Goal: Task Accomplishment & Management: Manage account settings

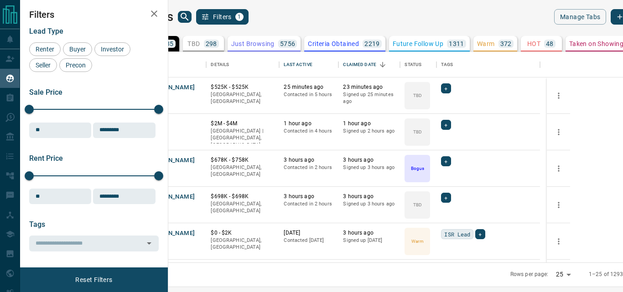
scroll to position [204, 444]
click at [202, 87] on link "Open in New Tab" at bounding box center [196, 87] width 12 height 12
click at [198, 122] on icon "Open in New Tab" at bounding box center [195, 123] width 5 height 5
click at [198, 159] on icon "Open in New Tab" at bounding box center [195, 159] width 5 height 5
click at [198, 196] on icon "Open in New Tab" at bounding box center [195, 196] width 5 height 5
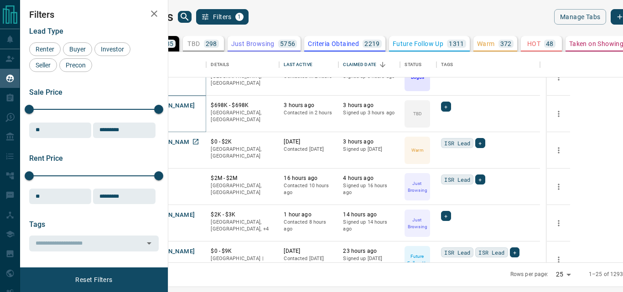
scroll to position [137, 0]
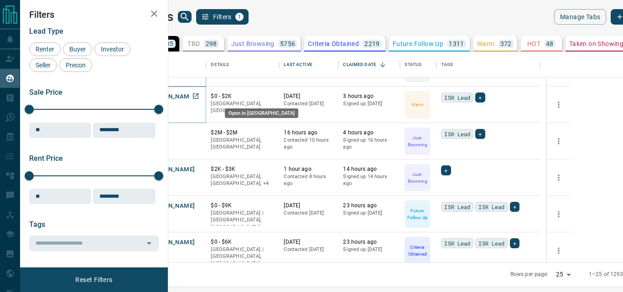
click at [199, 96] on icon "Open in New Tab" at bounding box center [195, 96] width 7 height 7
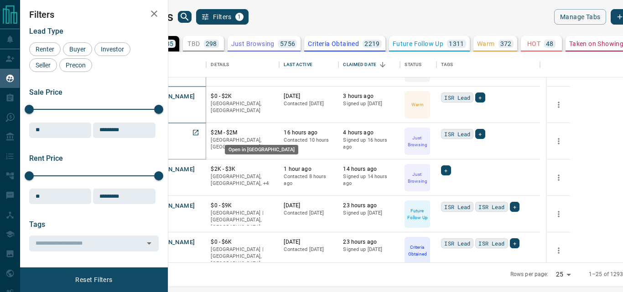
click at [198, 133] on icon "Open in New Tab" at bounding box center [195, 132] width 5 height 5
click at [81, 46] on span "Buyer" at bounding box center [77, 49] width 23 height 7
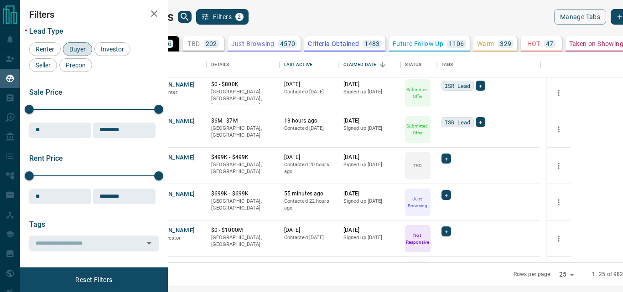
scroll to position [638, 0]
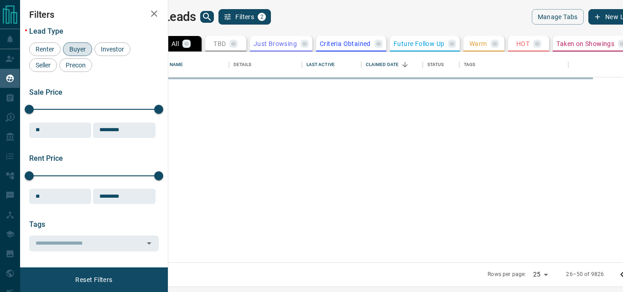
scroll to position [0, 0]
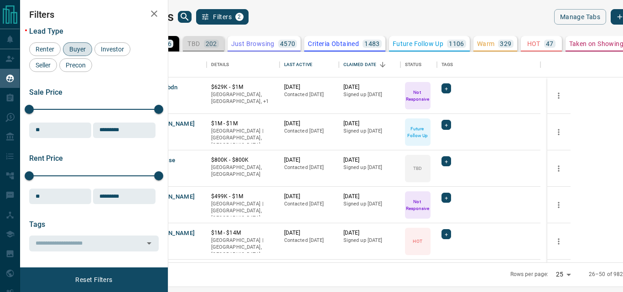
click at [224, 49] on button "TBD 202" at bounding box center [203, 44] width 41 height 16
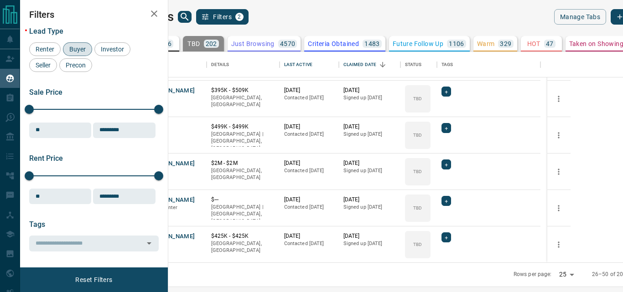
scroll to position [727, 0]
click at [519, 275] on body "Lead Transfers Claim Leads My Leads Tasks Opportunities Deals Campaigns Automat…" at bounding box center [311, 140] width 623 height 281
click at [516, 273] on li "100" at bounding box center [516, 275] width 24 height 14
type input "***"
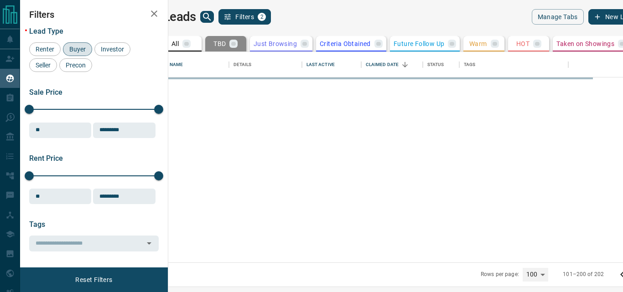
scroll to position [0, 0]
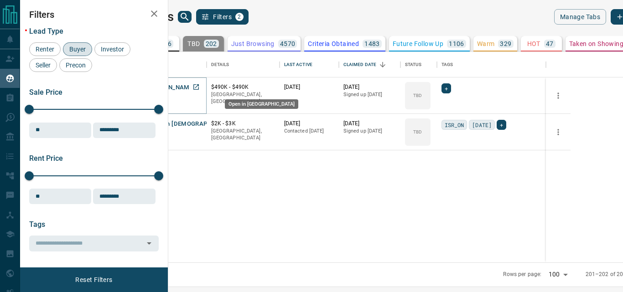
click at [200, 90] on icon "Open in New Tab" at bounding box center [195, 86] width 7 height 7
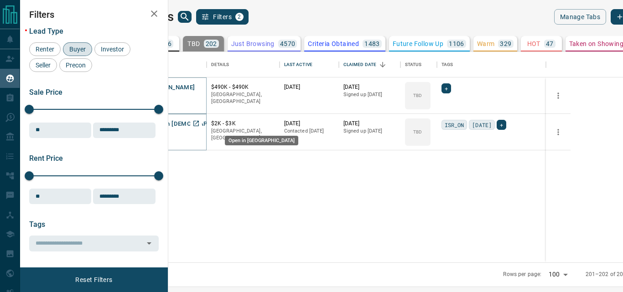
click at [199, 123] on icon "Open in New Tab" at bounding box center [195, 123] width 5 height 5
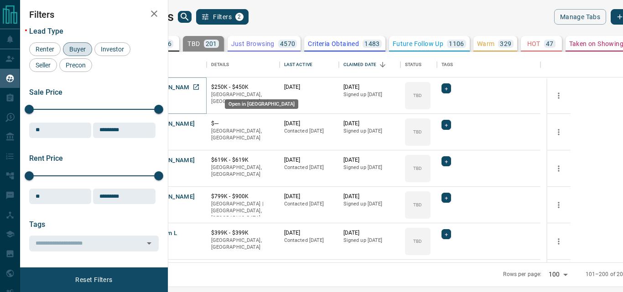
click at [200, 88] on icon "Open in New Tab" at bounding box center [195, 86] width 7 height 7
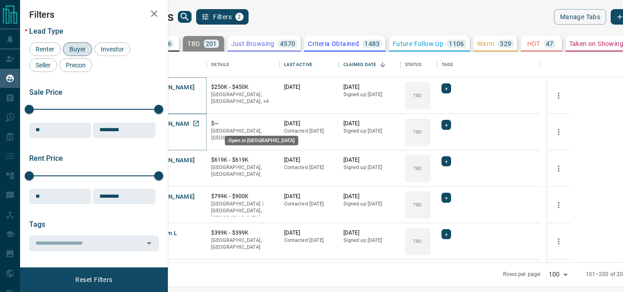
click at [199, 122] on icon "Open in New Tab" at bounding box center [195, 123] width 5 height 5
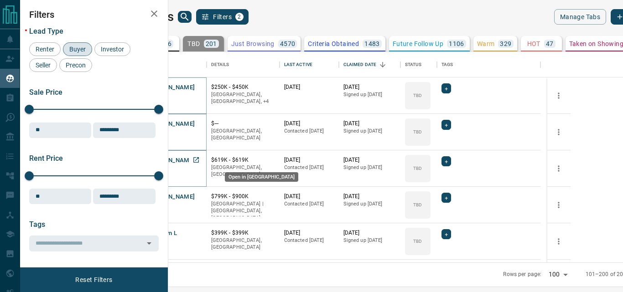
click at [200, 159] on icon "Open in New Tab" at bounding box center [195, 159] width 7 height 7
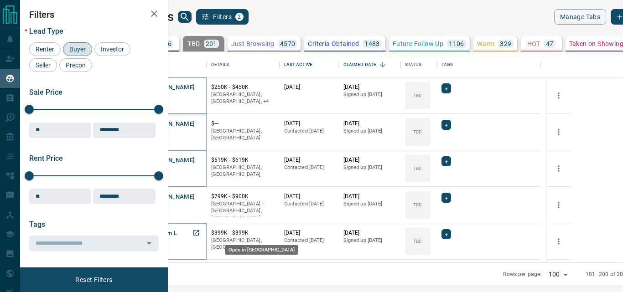
click at [200, 232] on icon "Open in New Tab" at bounding box center [195, 232] width 7 height 7
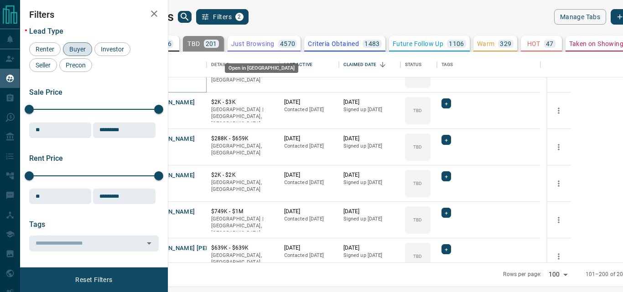
scroll to position [182, 0]
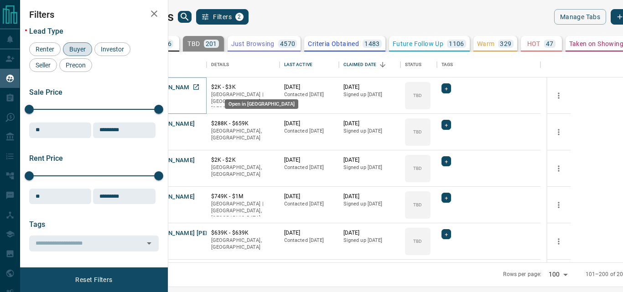
click at [199, 86] on icon "Open in New Tab" at bounding box center [195, 86] width 5 height 5
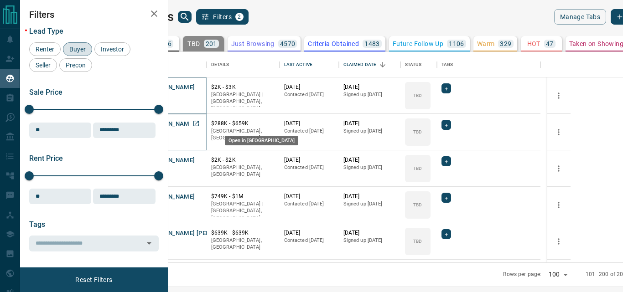
click at [199, 122] on icon "Open in New Tab" at bounding box center [195, 123] width 5 height 5
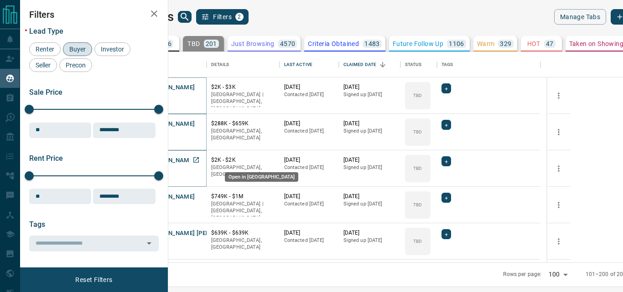
click at [200, 162] on icon "Open in New Tab" at bounding box center [195, 159] width 7 height 7
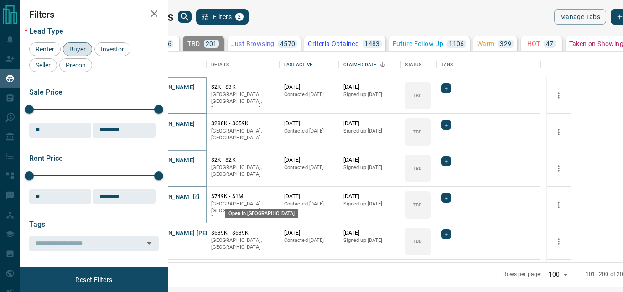
click at [200, 195] on icon "Open in New Tab" at bounding box center [195, 196] width 7 height 7
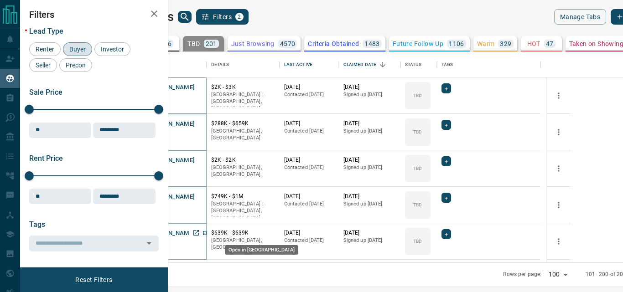
click at [199, 233] on icon "Open in New Tab" at bounding box center [195, 232] width 5 height 5
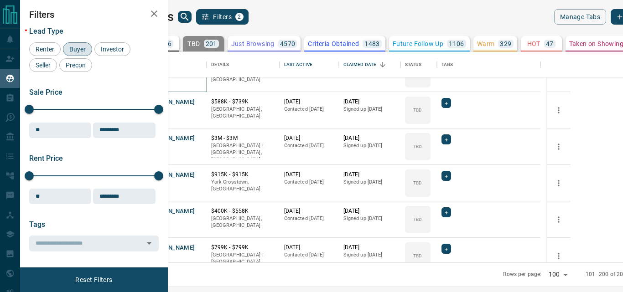
scroll to position [365, 0]
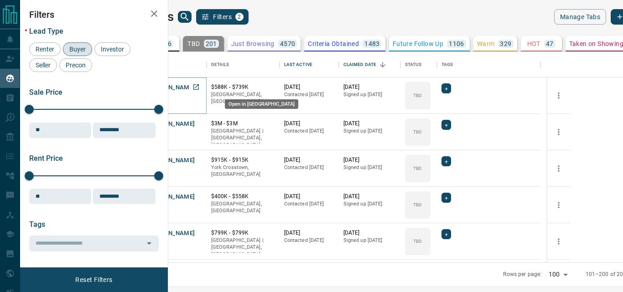
click at [199, 88] on icon "Open in New Tab" at bounding box center [195, 86] width 5 height 5
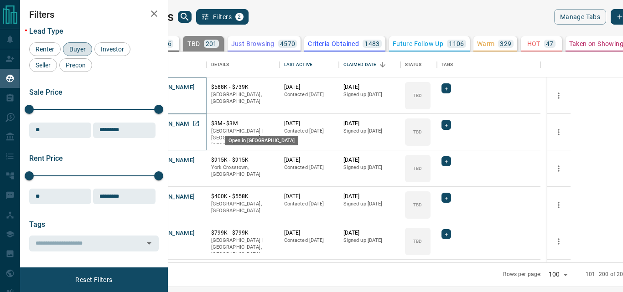
click at [200, 121] on icon "Open in New Tab" at bounding box center [195, 123] width 7 height 7
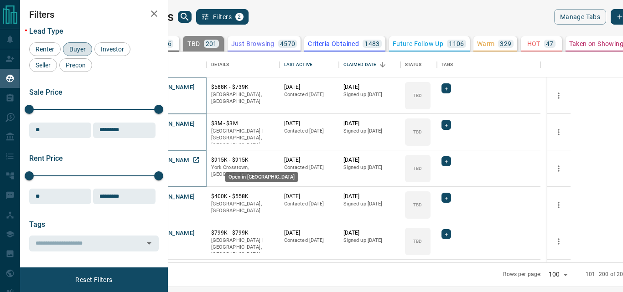
click at [200, 160] on icon "Open in New Tab" at bounding box center [195, 159] width 7 height 7
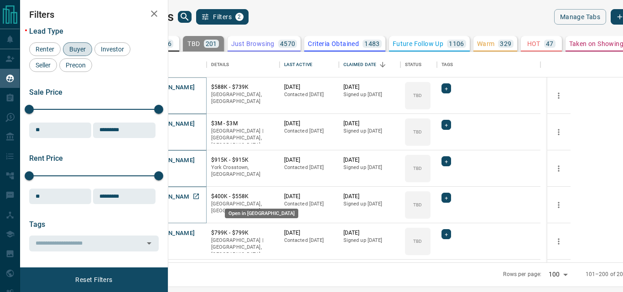
click at [200, 196] on icon "Open in New Tab" at bounding box center [195, 196] width 7 height 7
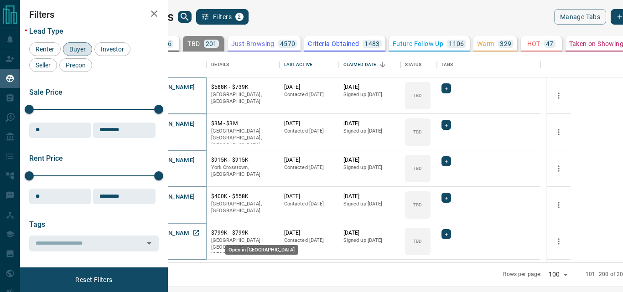
click at [200, 232] on icon "Open in New Tab" at bounding box center [195, 232] width 7 height 7
click at [179, 39] on button "All 9827" at bounding box center [158, 44] width 41 height 16
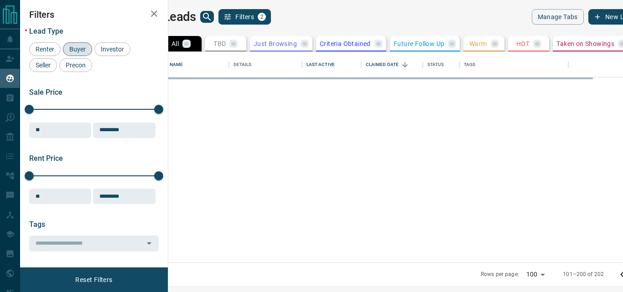
scroll to position [0, 0]
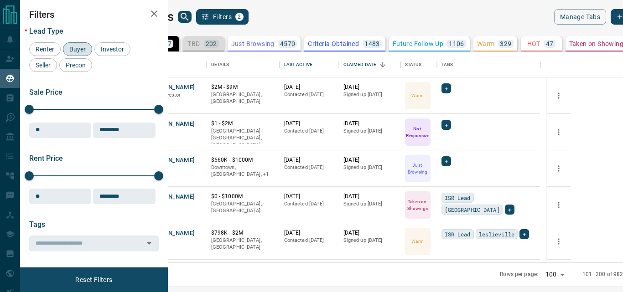
click at [200, 41] on p "TBD" at bounding box center [193, 44] width 12 height 6
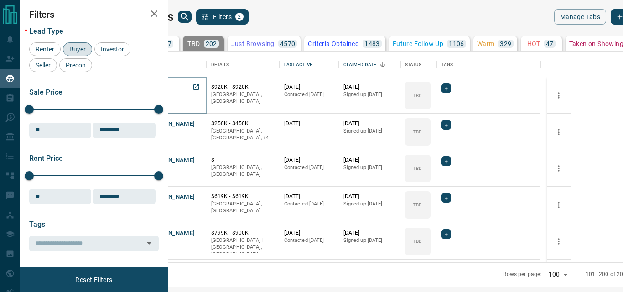
click at [200, 86] on icon "Open in New Tab" at bounding box center [195, 86] width 7 height 7
click at [199, 121] on icon "Open in New Tab" at bounding box center [195, 123] width 5 height 5
click at [199, 158] on icon "Open in New Tab" at bounding box center [195, 159] width 5 height 5
